Goal: Task Accomplishment & Management: Manage account settings

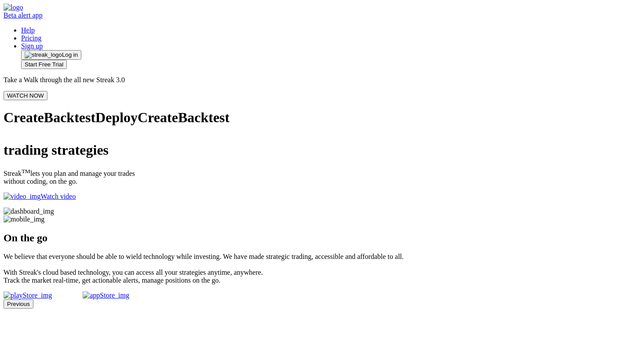
click at [54, 207] on img at bounding box center [29, 211] width 51 height 8
click at [78, 51] on span "Log in" at bounding box center [70, 54] width 16 height 7
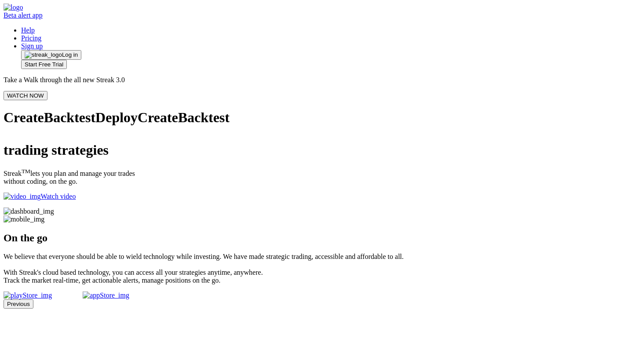
drag, startPoint x: 432, startPoint y: 51, endPoint x: 417, endPoint y: 53, distance: 15.2
click at [417, 76] on div "Take a Walk through the all new Streak 3.0 WATCH NOW" at bounding box center [317, 88] width 626 height 24
click at [54, 207] on img at bounding box center [29, 211] width 51 height 8
click at [78, 51] on span "Log in" at bounding box center [70, 54] width 16 height 7
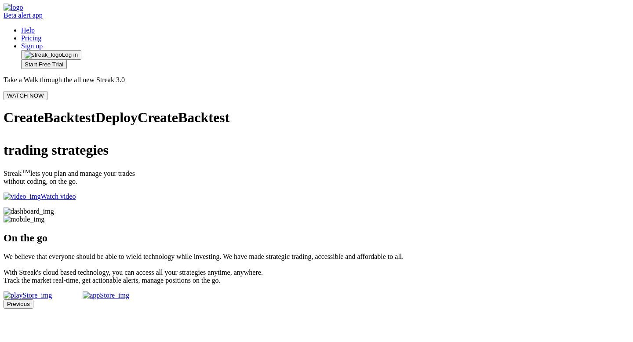
click at [78, 51] on span "Log in" at bounding box center [70, 54] width 16 height 7
